Goal: Task Accomplishment & Management: Manage account settings

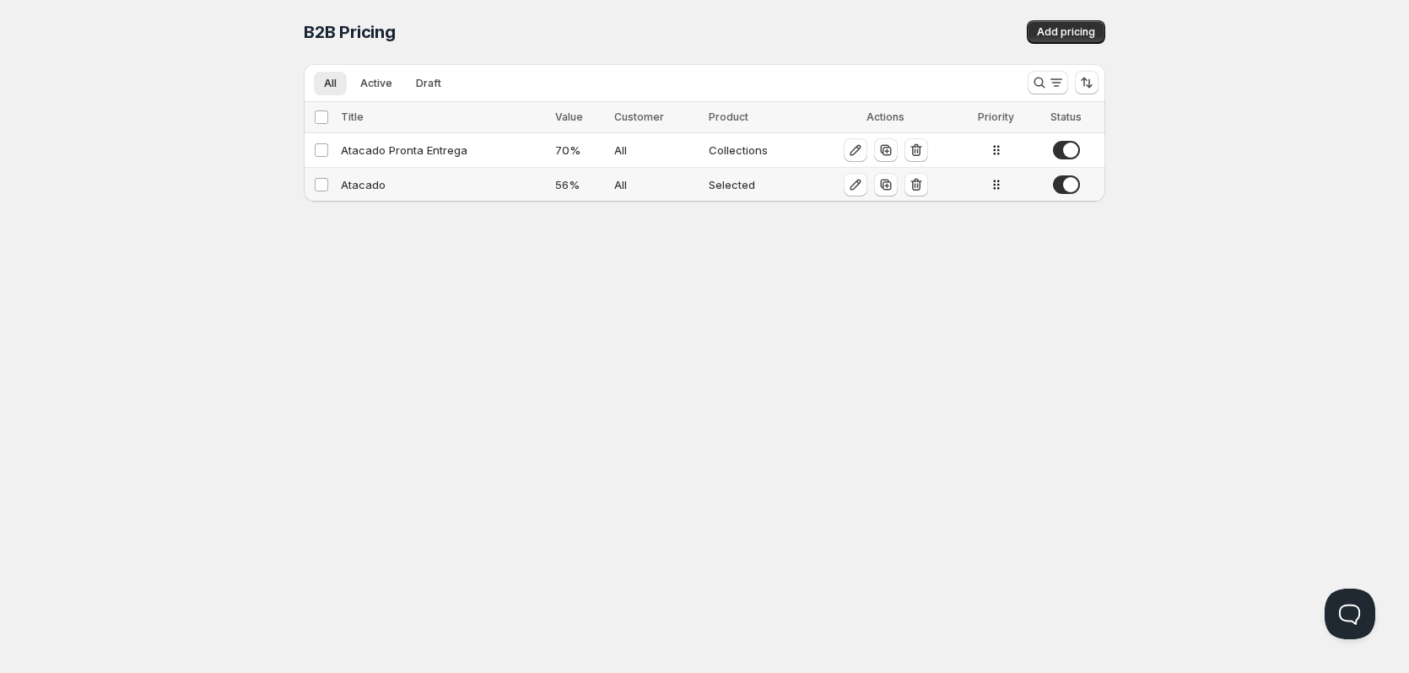
click at [457, 183] on div "Atacado" at bounding box center [443, 184] width 204 height 17
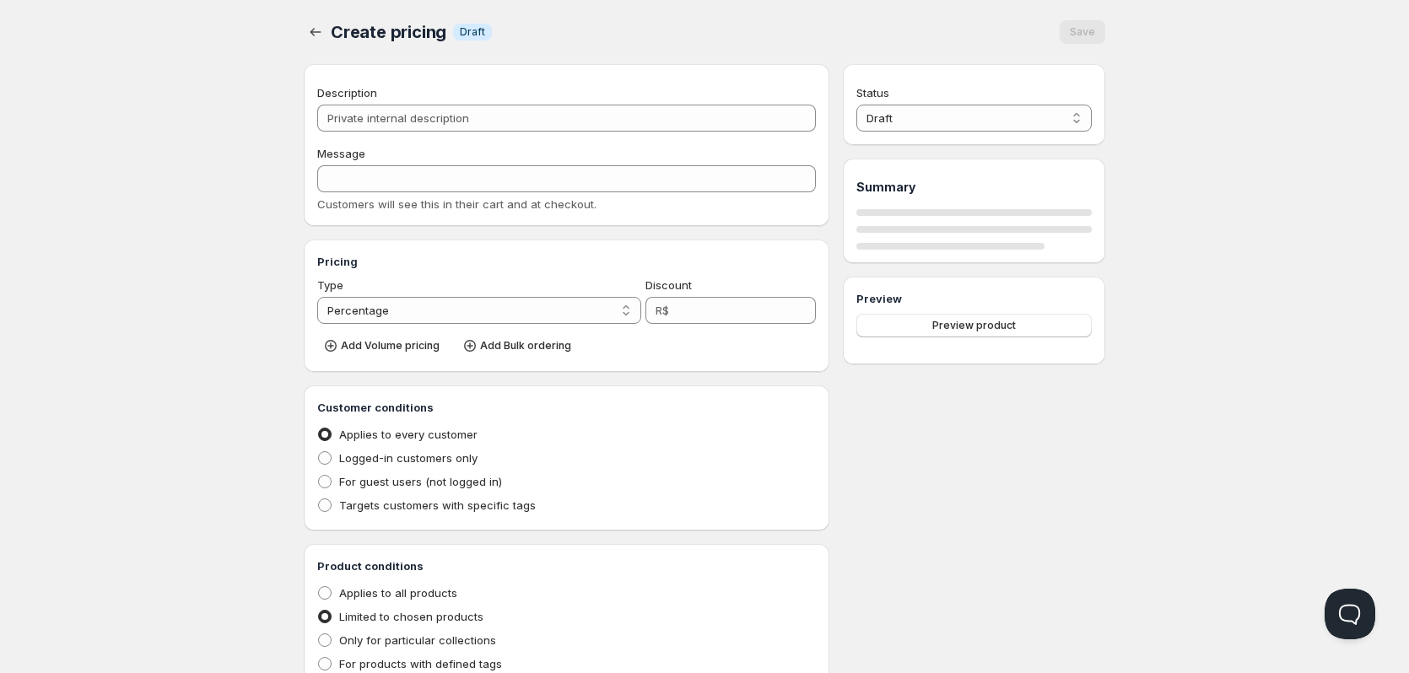
type input "Atacado"
type input "ATACADO"
type input "56"
radio input "true"
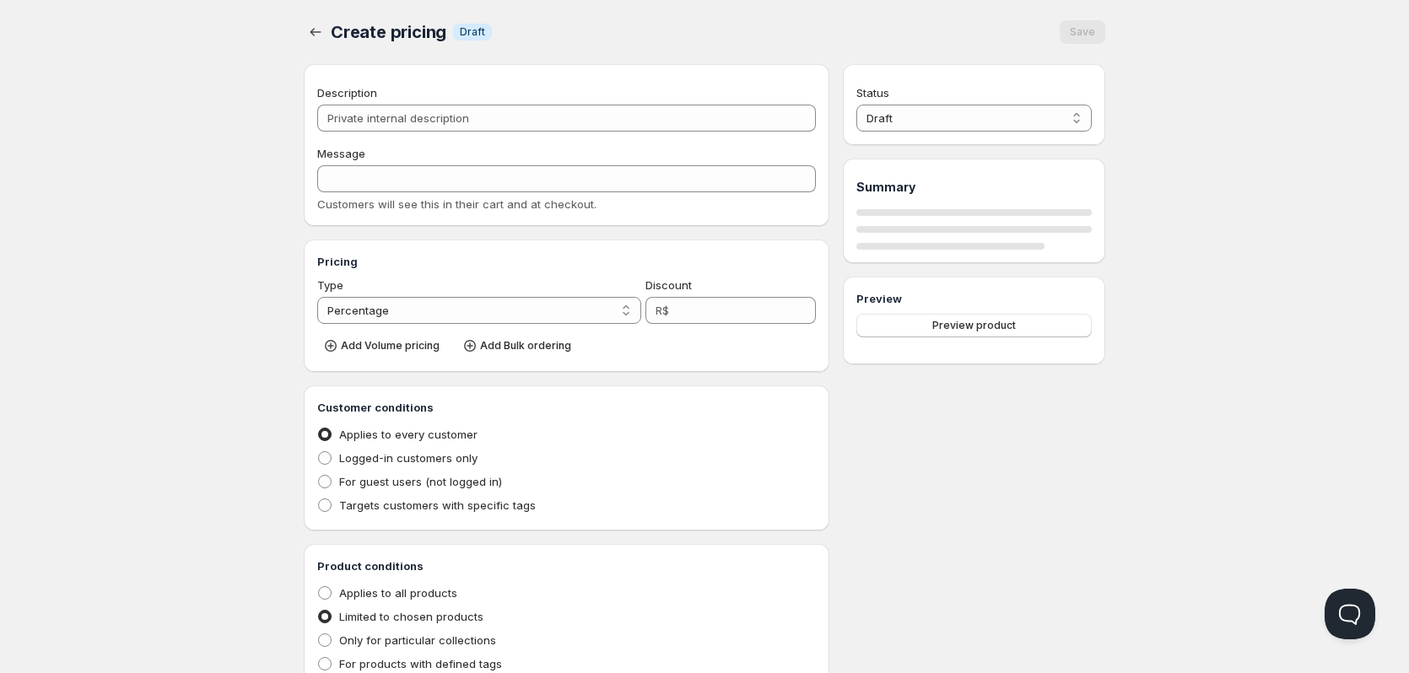
checkbox input "true"
select select "1"
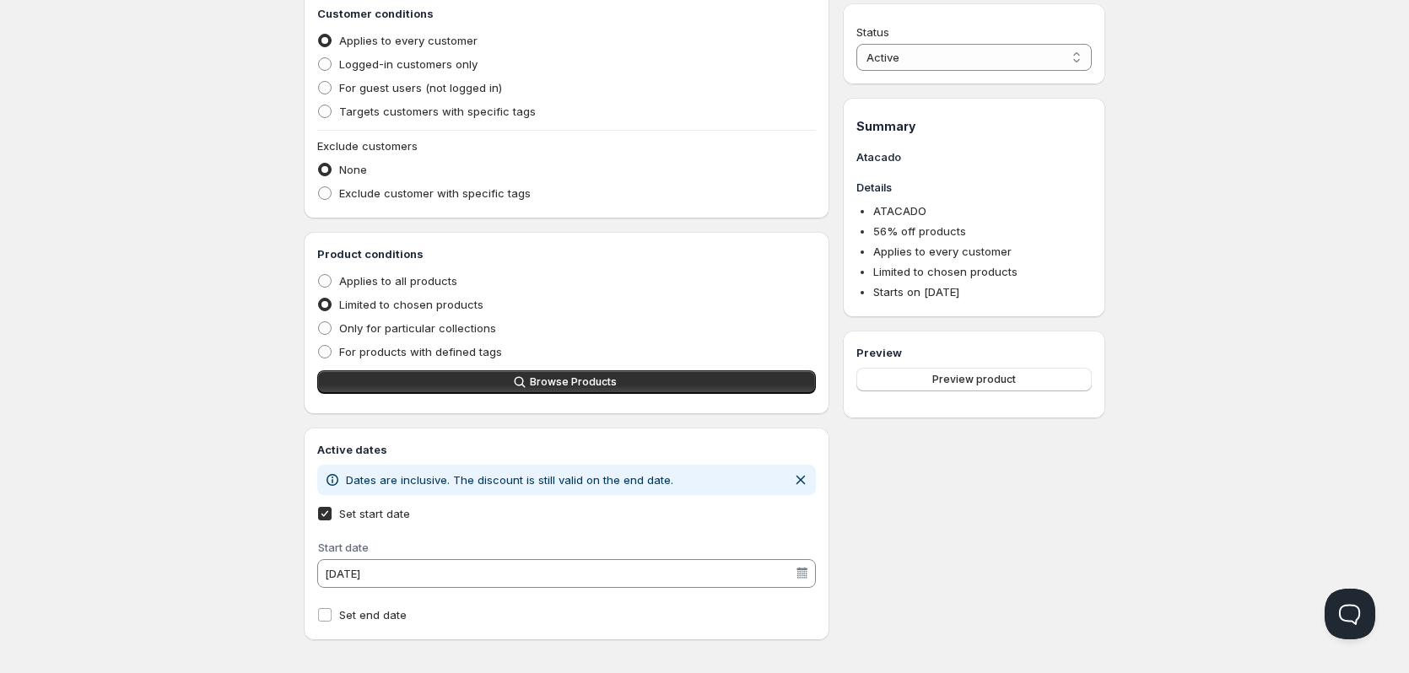
scroll to position [472, 0]
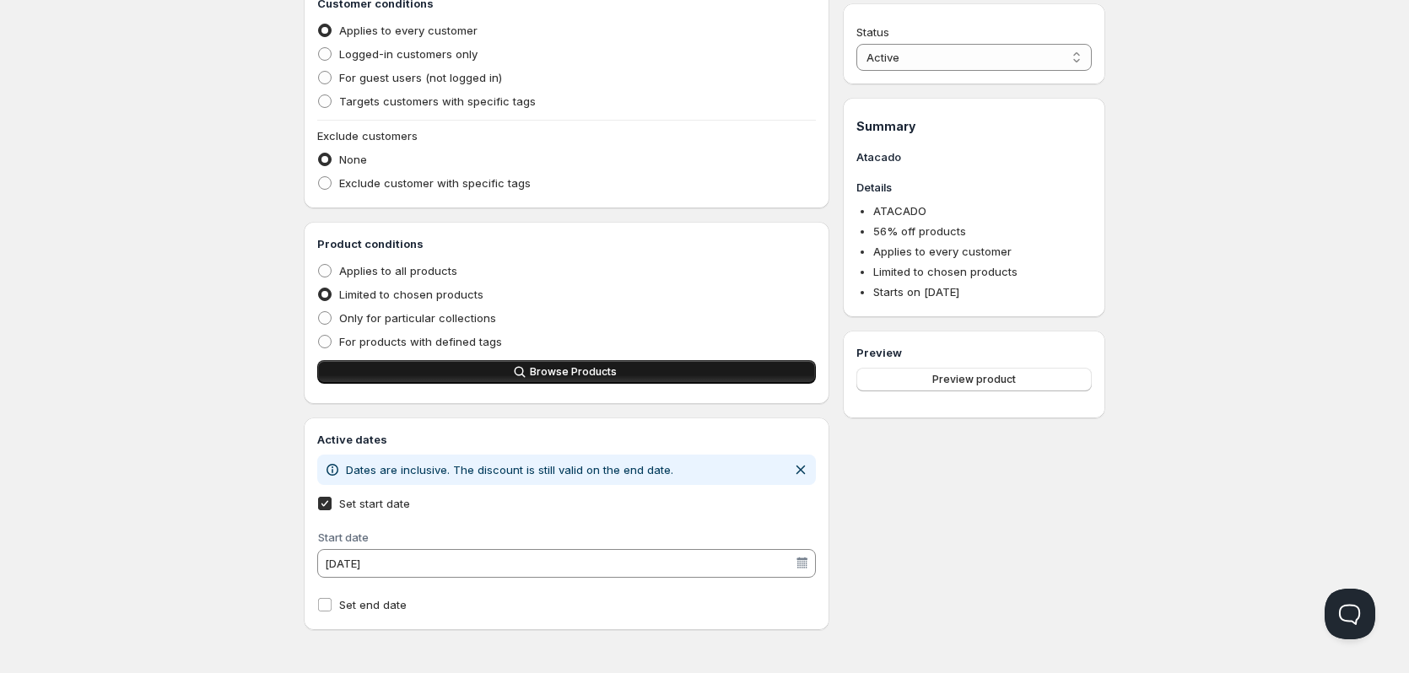
click at [574, 376] on span "Browse Products" at bounding box center [573, 372] width 87 height 14
